Goal: Communication & Community: Ask a question

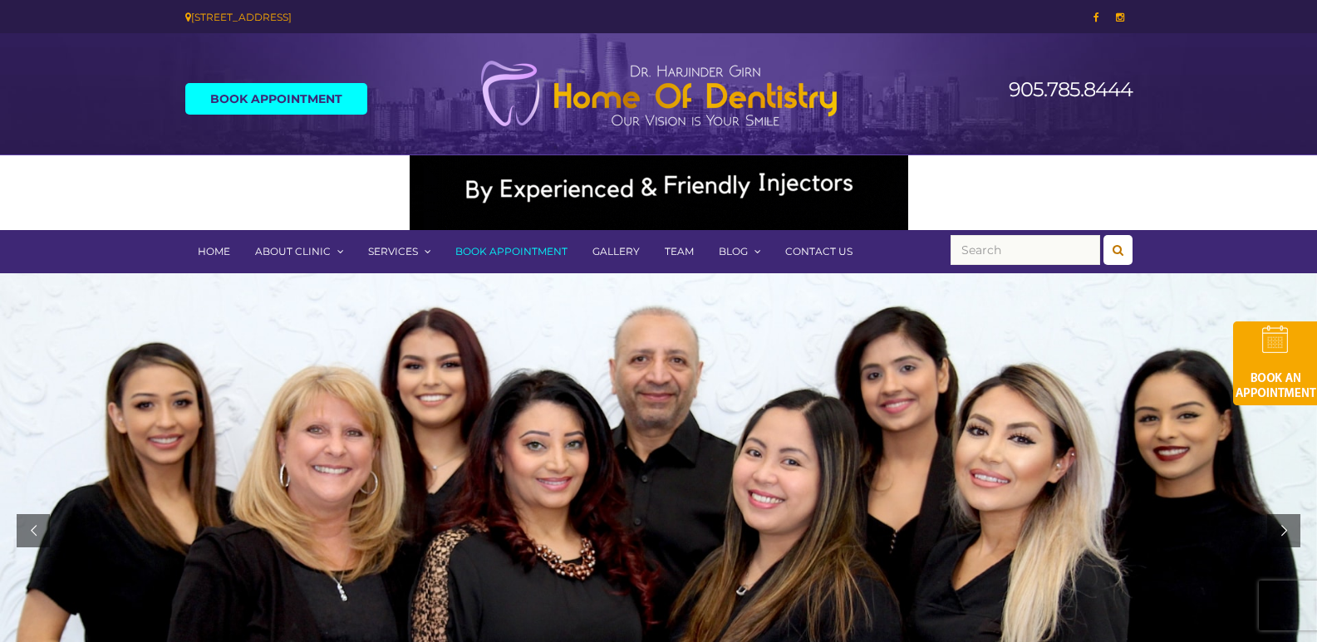
click at [808, 255] on link "Contact Us" at bounding box center [819, 251] width 92 height 43
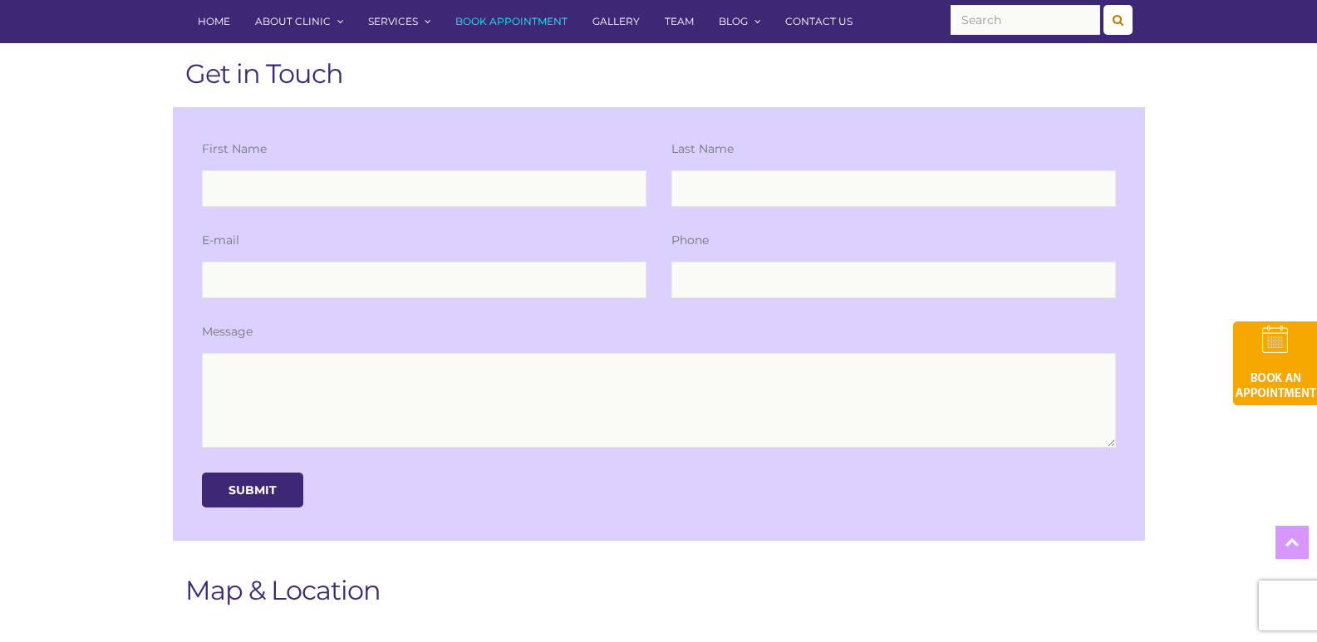
scroll to position [332, 0]
click at [548, 305] on div "E-mail" at bounding box center [423, 277] width 469 height 91
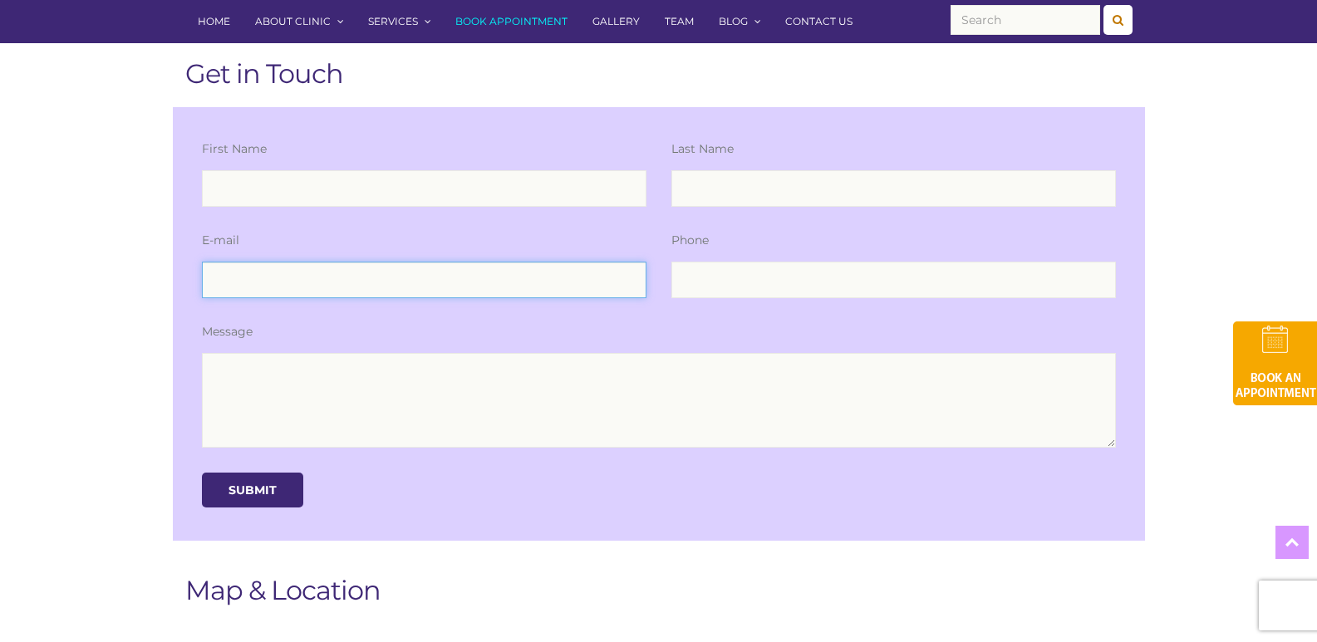
click at [573, 276] on input "email" at bounding box center [424, 280] width 444 height 37
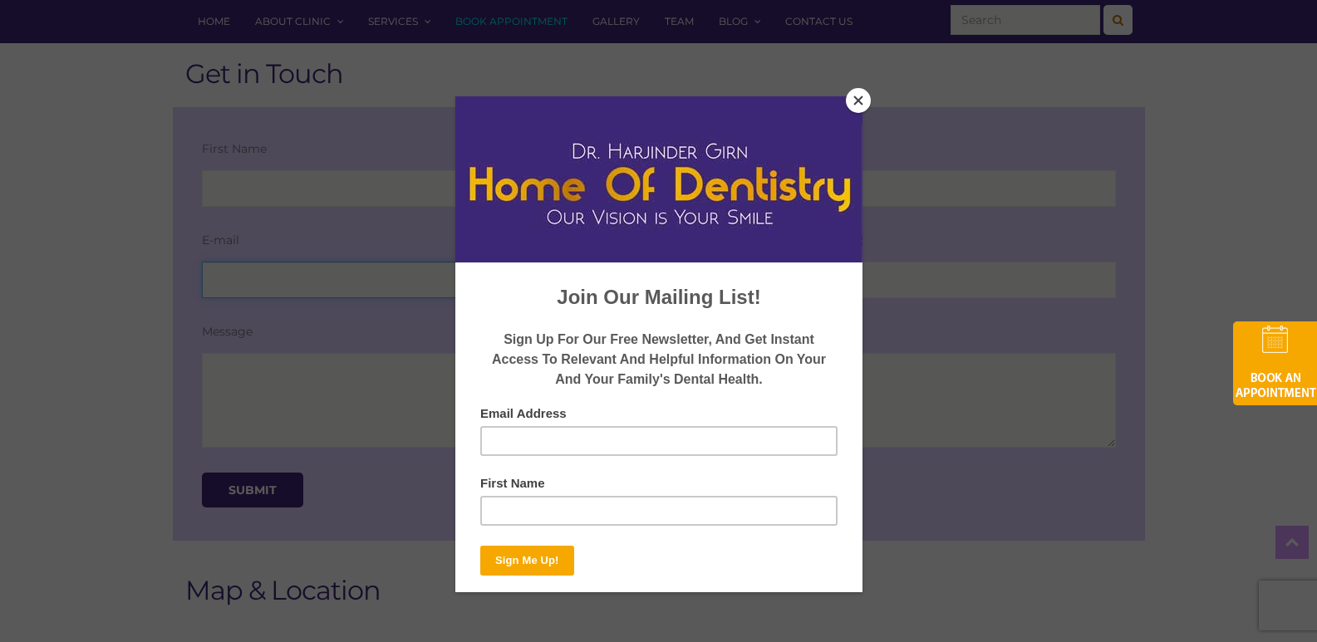
type input "HelenaM@Professionalbusinessprofiles.com"
type input "Helena"
type input "Magallanes"
type input "8149805065"
drag, startPoint x: 370, startPoint y: 395, endPoint x: 339, endPoint y: 412, distance: 34.9
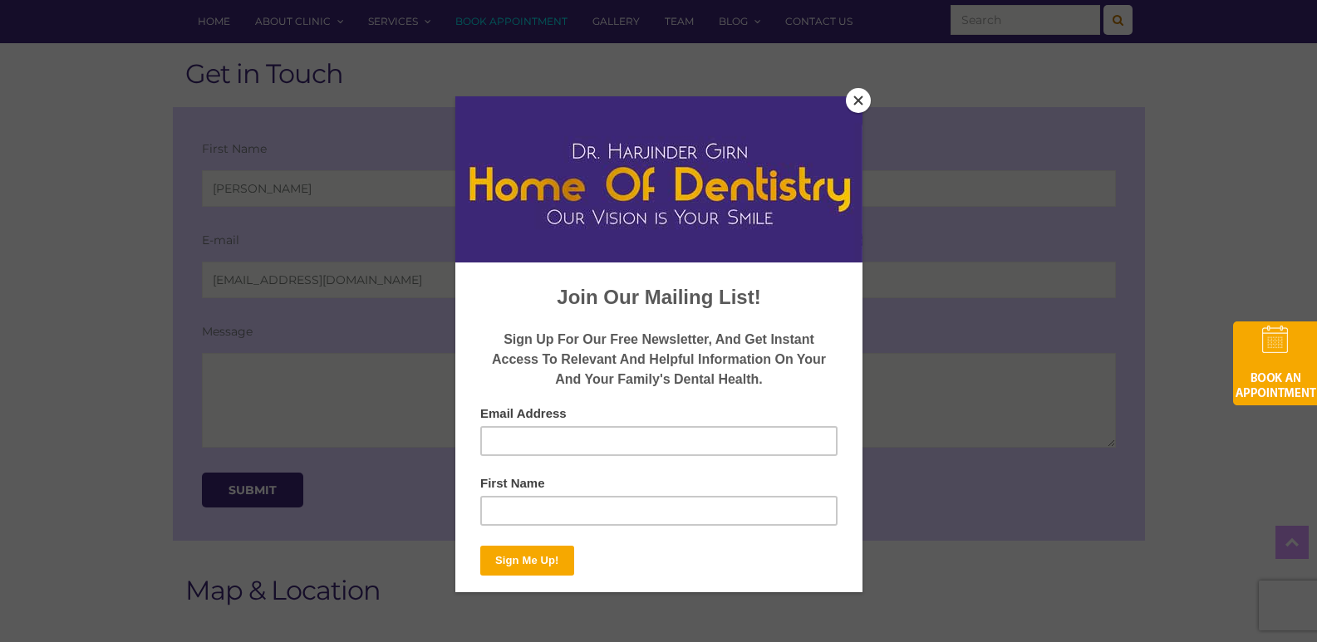
click at [370, 395] on div at bounding box center [658, 321] width 1317 height 642
click at [861, 100] on button "Close" at bounding box center [858, 100] width 25 height 25
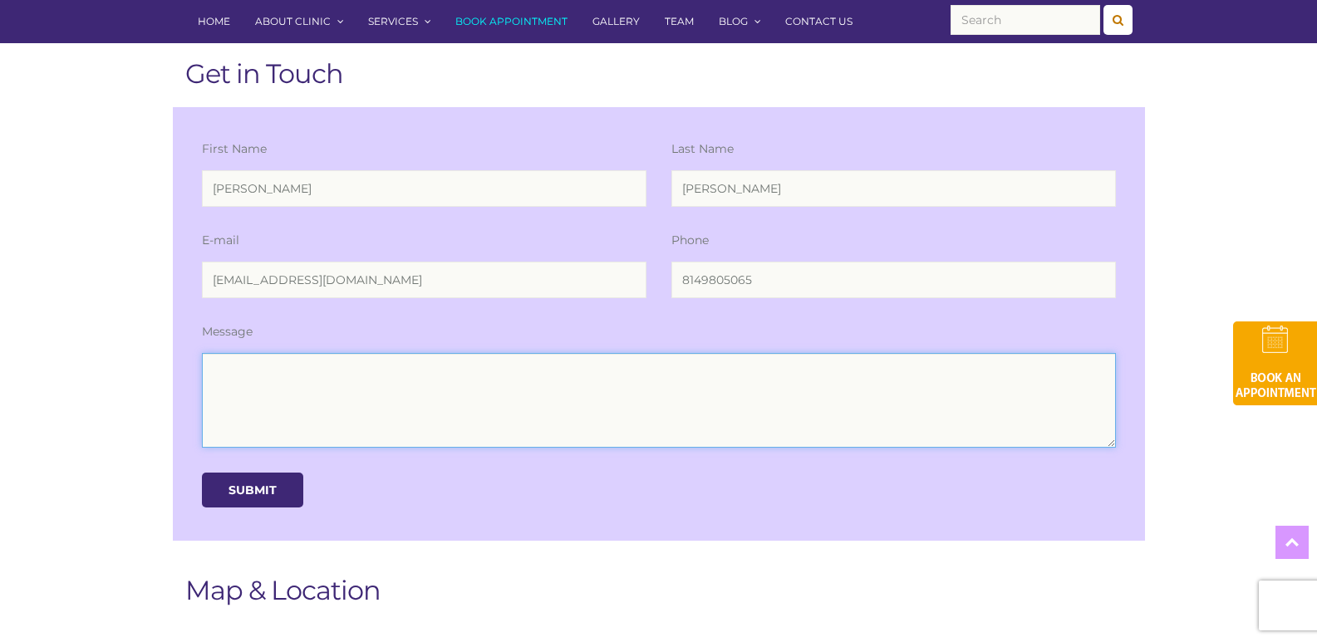
drag, startPoint x: 518, startPoint y: 422, endPoint x: 340, endPoint y: 474, distance: 185.3
click at [512, 422] on textarea at bounding box center [659, 400] width 914 height 95
paste textarea "Wikipedia is considered to be the World’s most significant tool for reference m…"
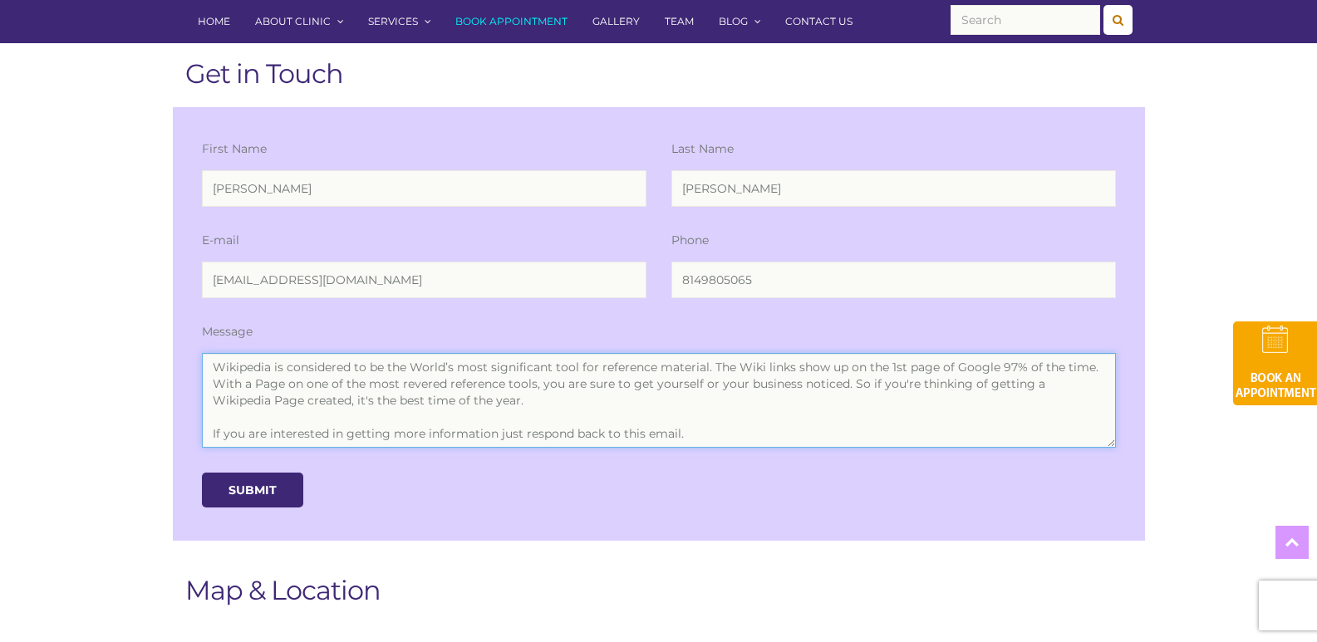
scroll to position [110, 0]
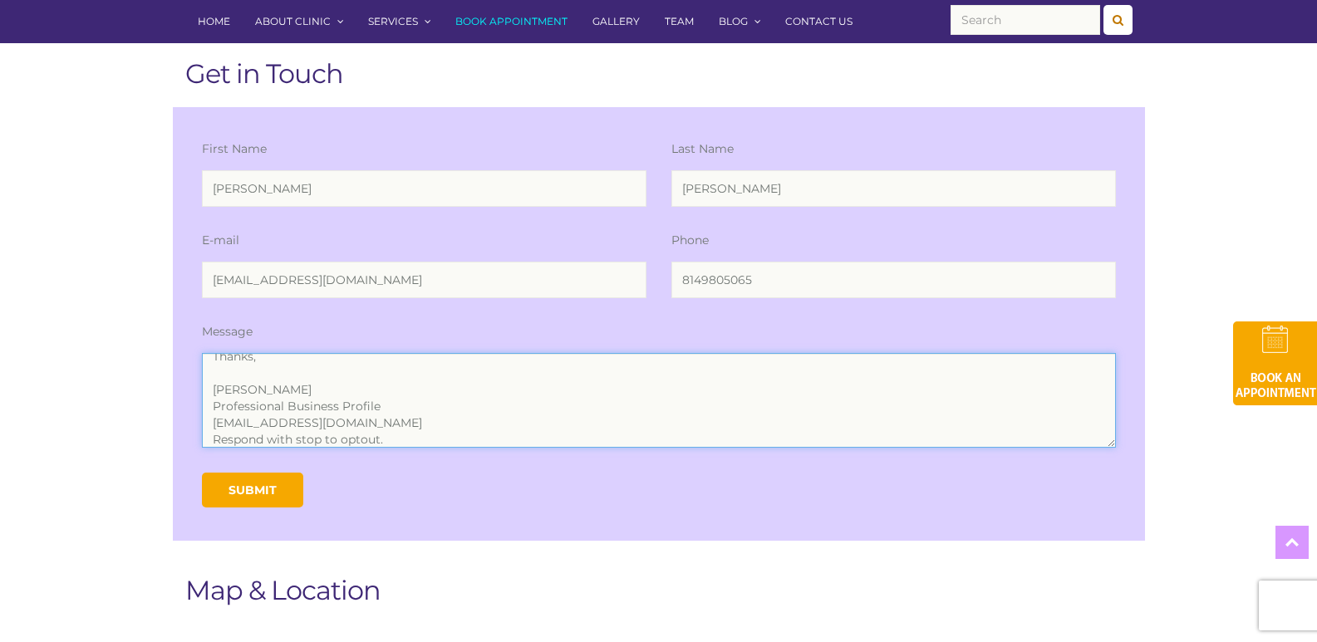
type textarea "Wikipedia is considered to be the World’s most significant tool for reference m…"
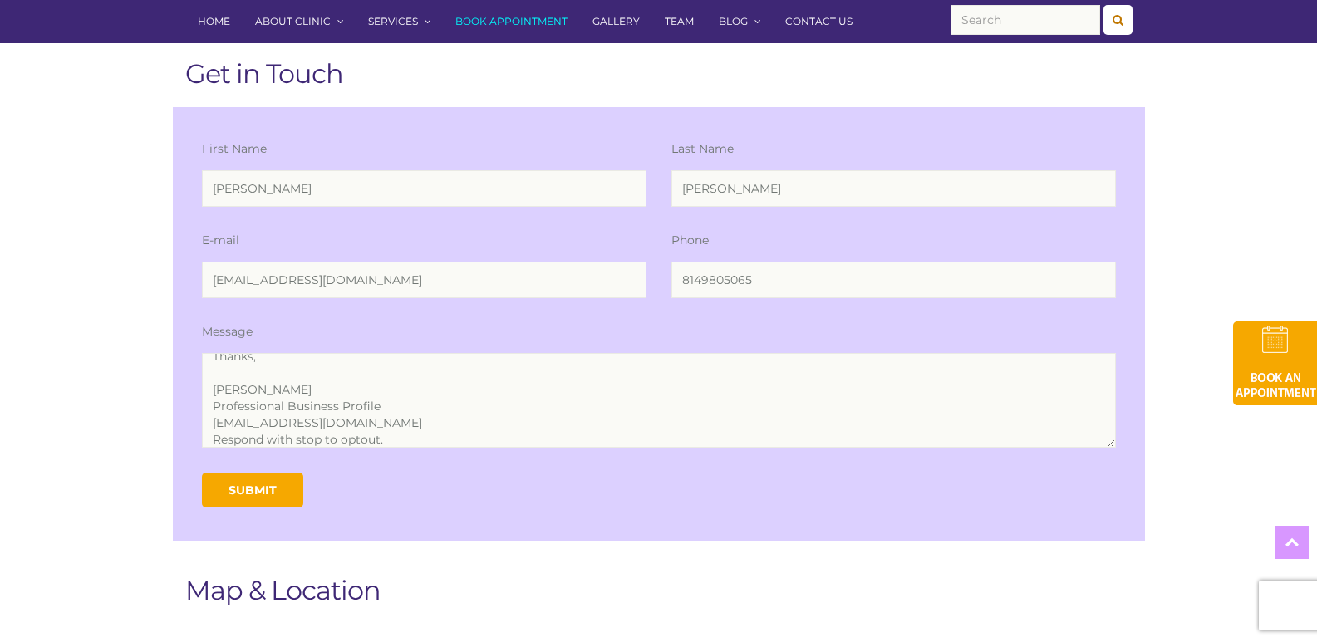
click at [254, 488] on input "Submit" at bounding box center [252, 490] width 101 height 35
